Goal: Information Seeking & Learning: Find specific page/section

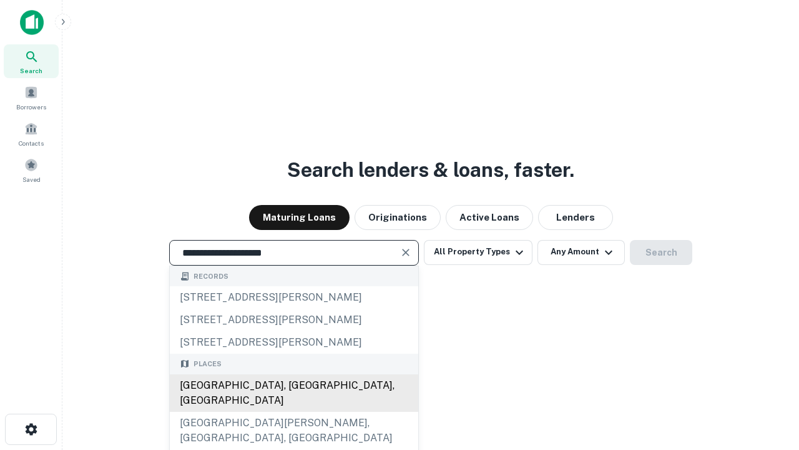
click at [293, 411] on div "Santa Monica, CA, USA" at bounding box center [294, 392] width 248 height 37
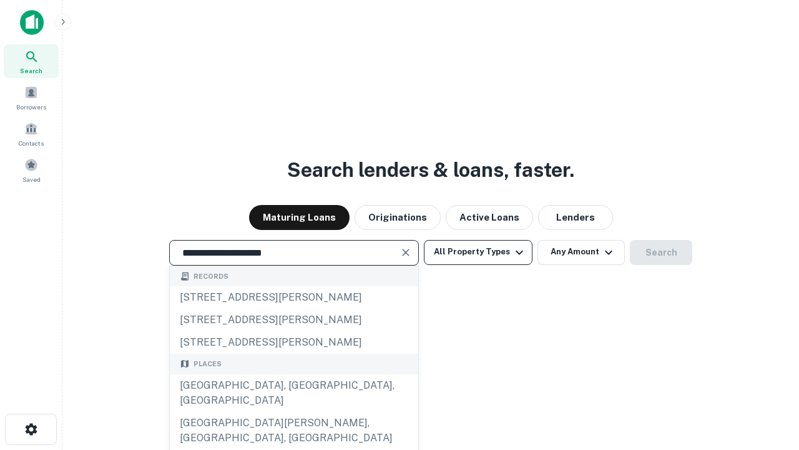
type input "**********"
click at [478, 252] on button "All Property Types" at bounding box center [478, 252] width 109 height 25
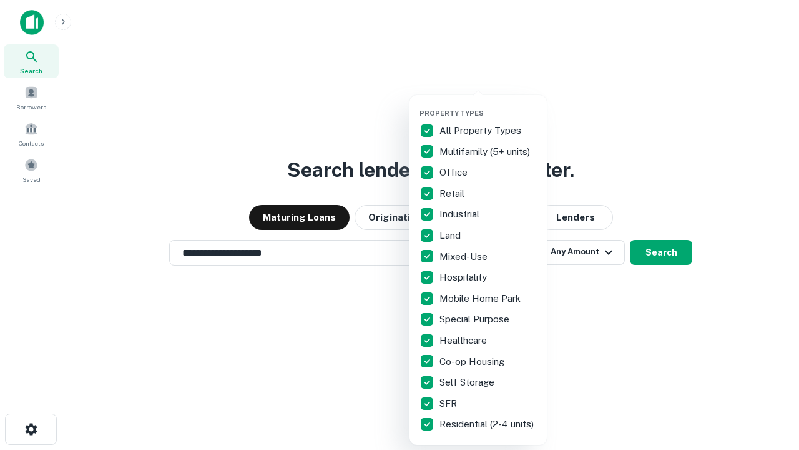
click at [488, 105] on button "button" at bounding box center [488, 105] width 137 height 1
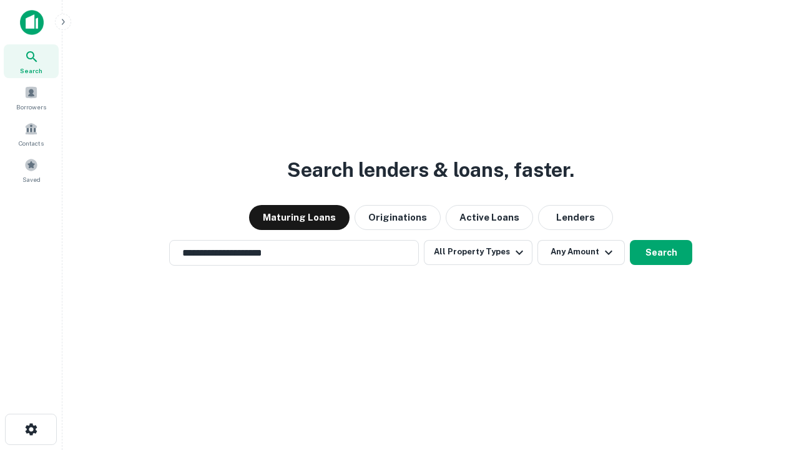
scroll to position [19, 0]
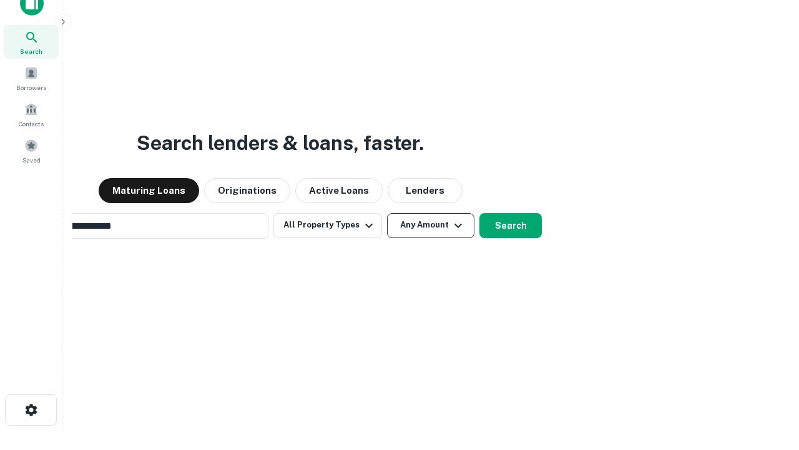
click at [387, 213] on button "Any Amount" at bounding box center [430, 225] width 87 height 25
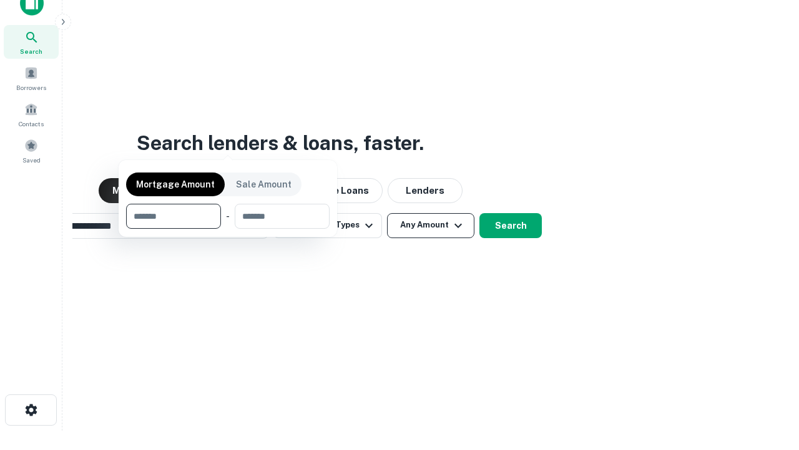
scroll to position [20, 0]
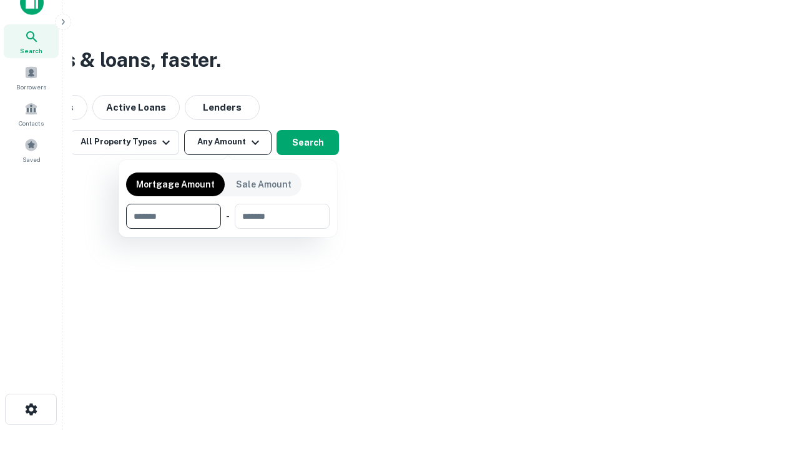
type input "*******"
click at [228, 228] on button "button" at bounding box center [228, 228] width 204 height 1
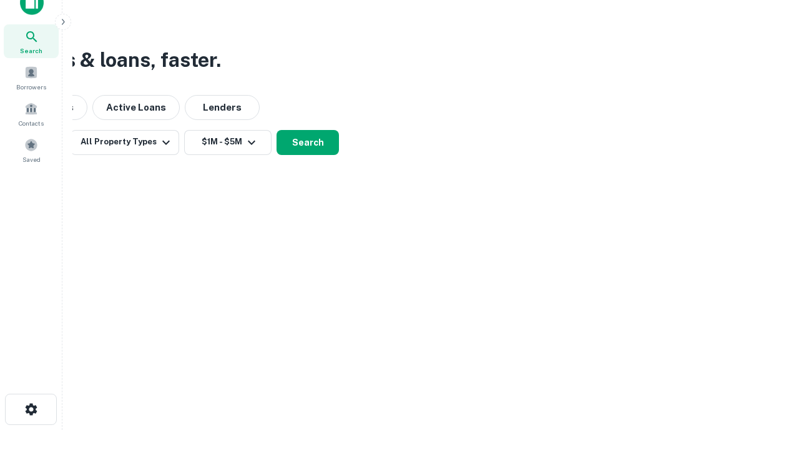
scroll to position [7, 230]
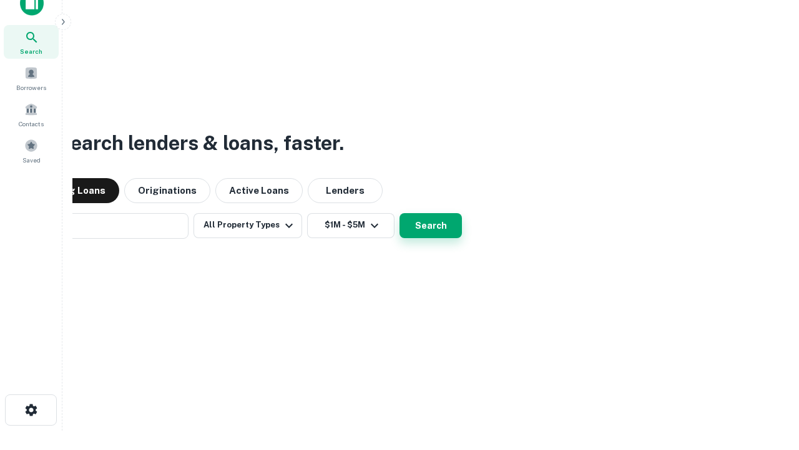
click at [400, 213] on button "Search" at bounding box center [431, 225] width 62 height 25
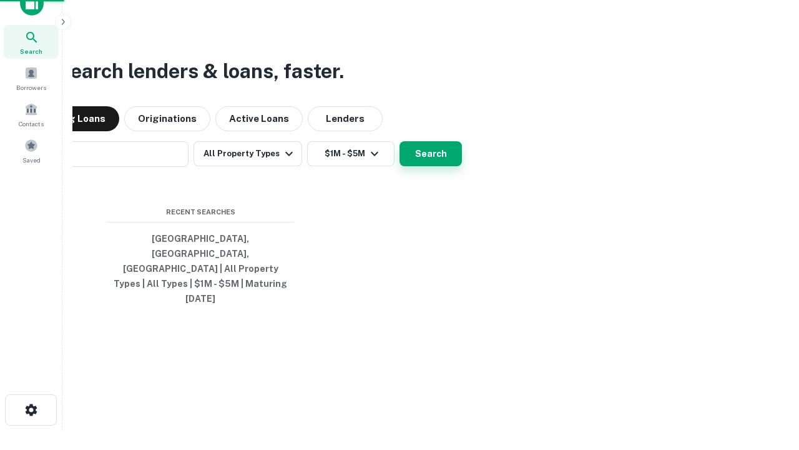
scroll to position [33, 353]
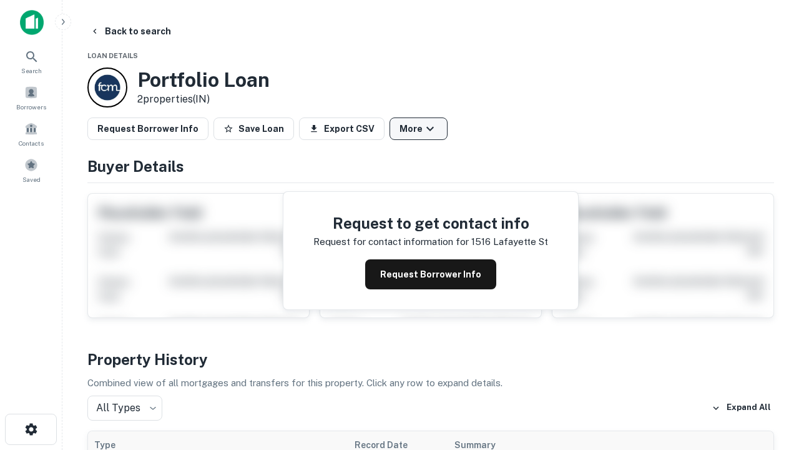
click at [418, 129] on button "More" at bounding box center [419, 128] width 58 height 22
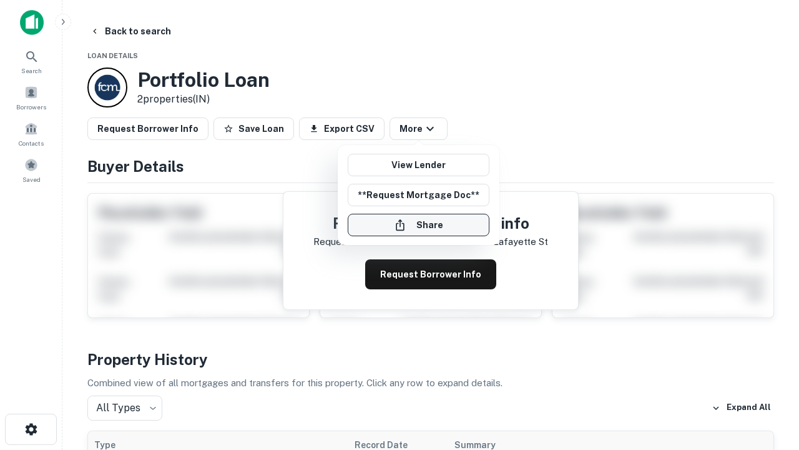
click at [418, 225] on button "Share" at bounding box center [419, 225] width 142 height 22
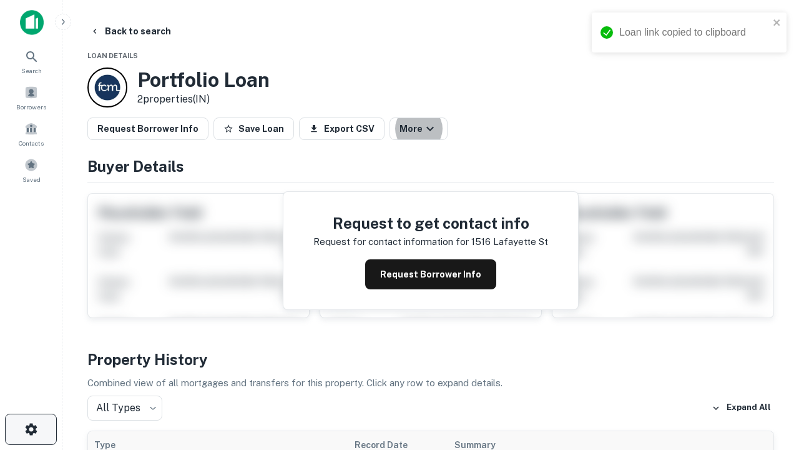
click at [31, 429] on icon "button" at bounding box center [31, 428] width 15 height 15
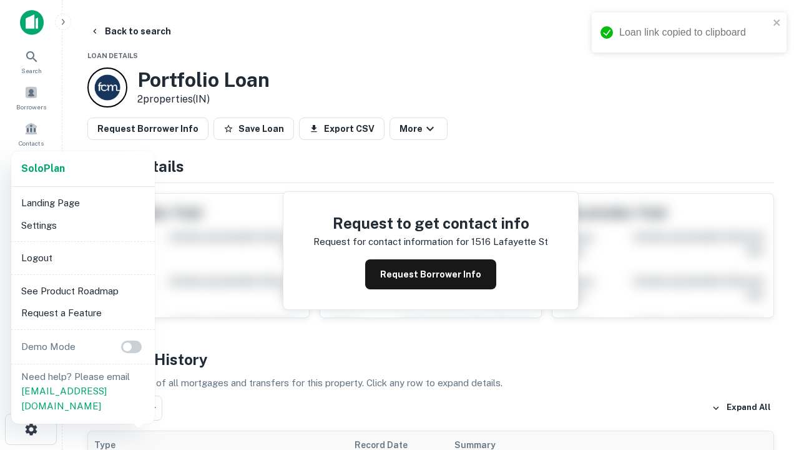
click at [82, 257] on li "Logout" at bounding box center [83, 258] width 134 height 22
